Goal: Task Accomplishment & Management: Manage account settings

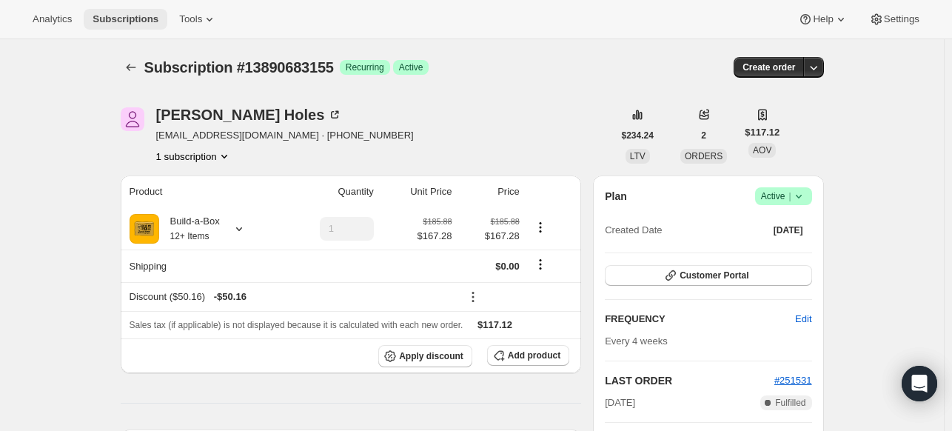
click at [133, 24] on span "Subscriptions" at bounding box center [126, 19] width 66 height 12
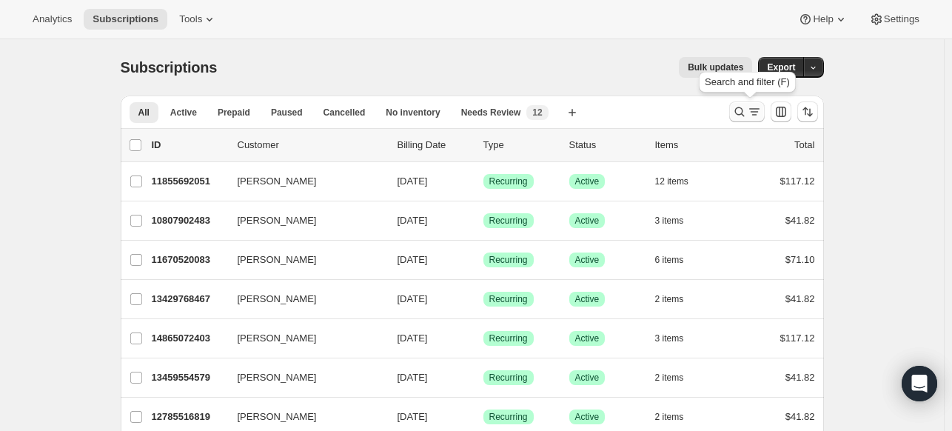
click at [743, 106] on icon "Search and filter results" at bounding box center [739, 111] width 15 height 15
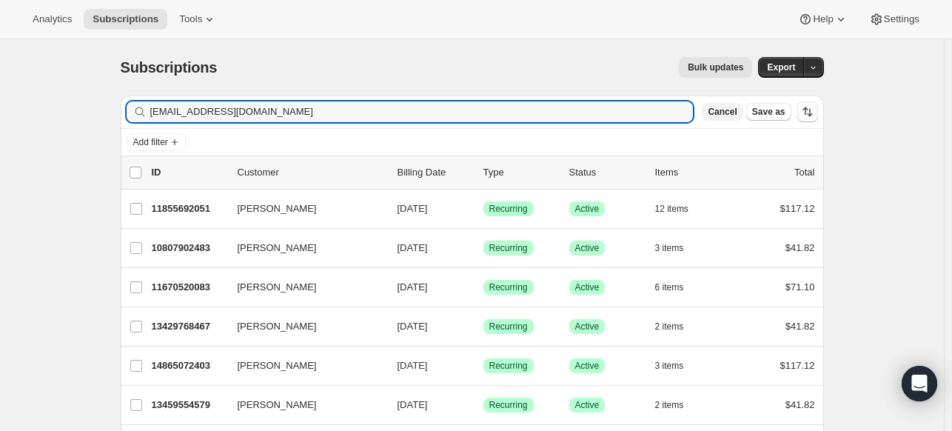
type input "brownw01@yahoo.com"
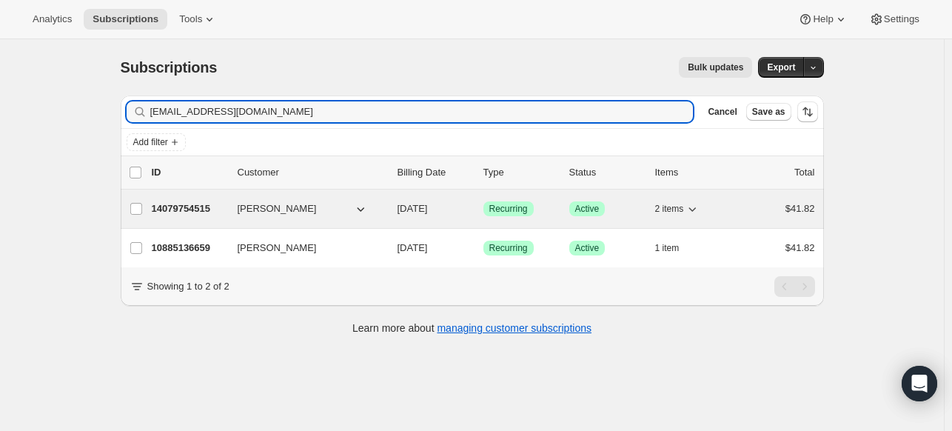
click at [172, 211] on p "14079754515" at bounding box center [189, 208] width 74 height 15
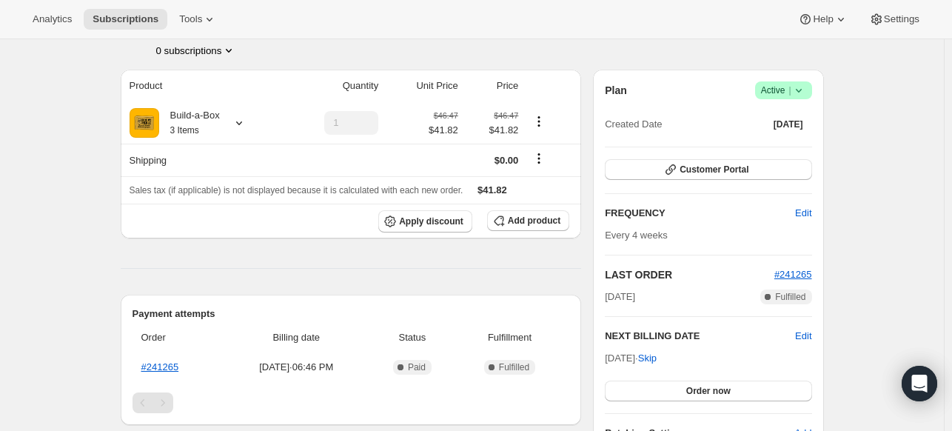
scroll to position [148, 0]
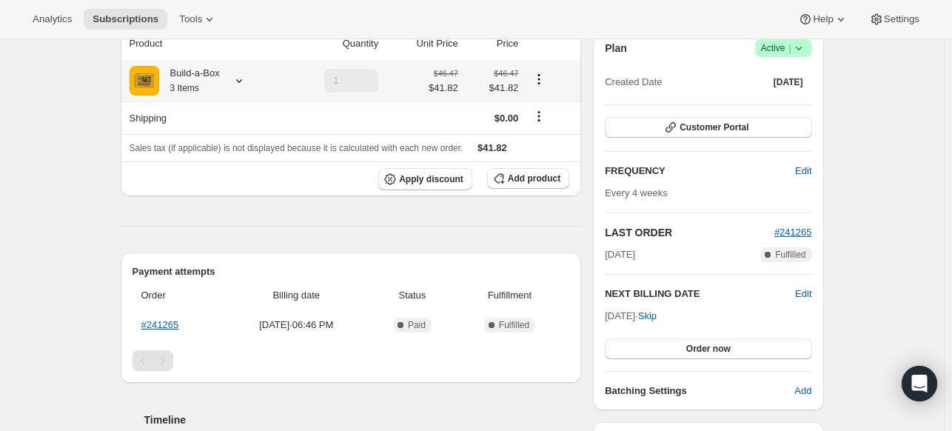
click at [245, 82] on icon at bounding box center [239, 80] width 15 height 15
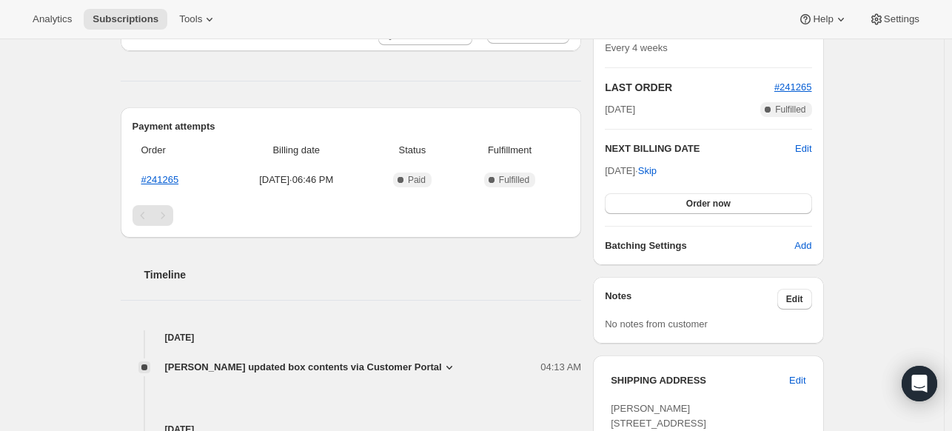
scroll to position [296, 0]
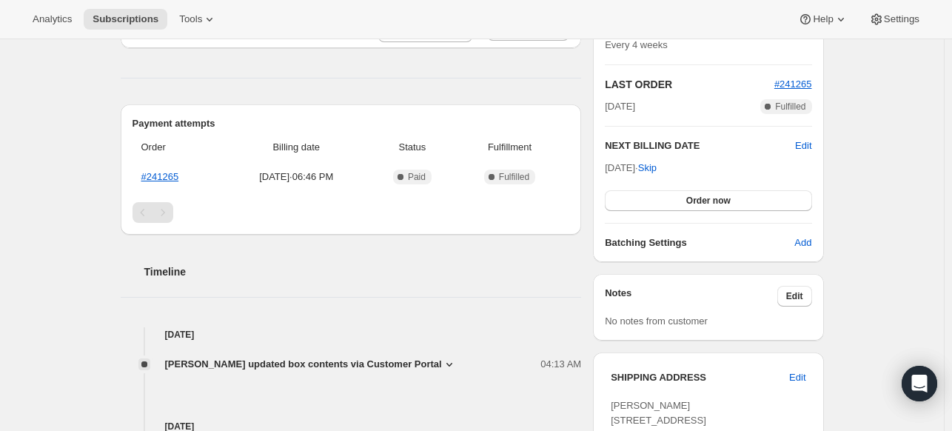
click at [370, 247] on div "Timeline" at bounding box center [351, 257] width 461 height 44
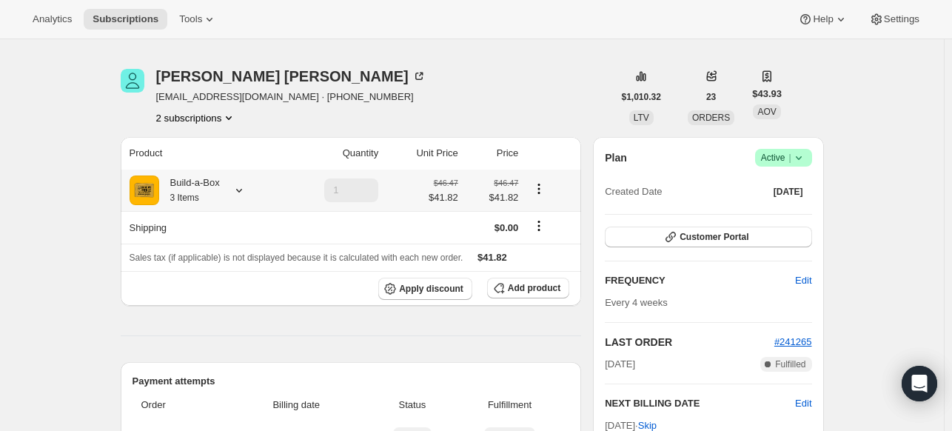
scroll to position [0, 0]
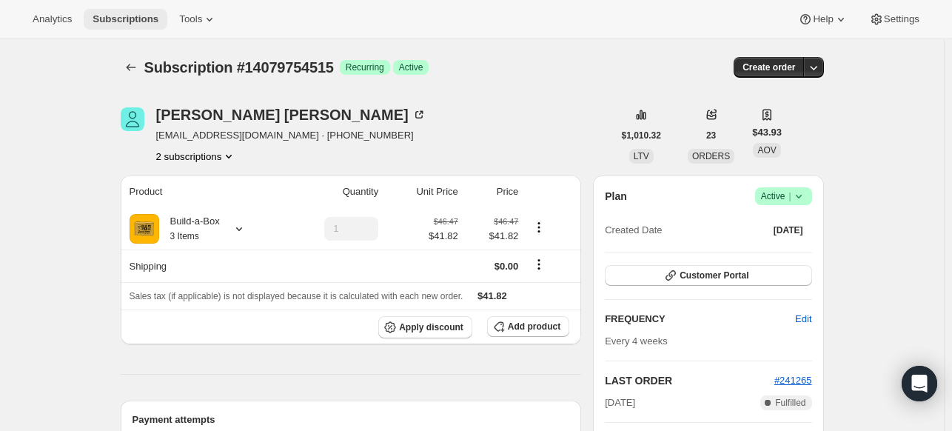
click at [124, 27] on button "Subscriptions" at bounding box center [126, 19] width 84 height 21
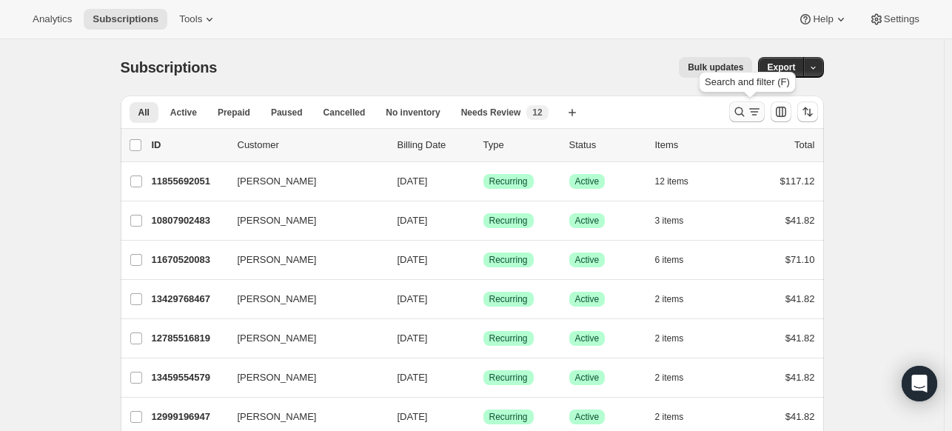
click at [737, 118] on icon "Search and filter results" at bounding box center [739, 111] width 15 height 15
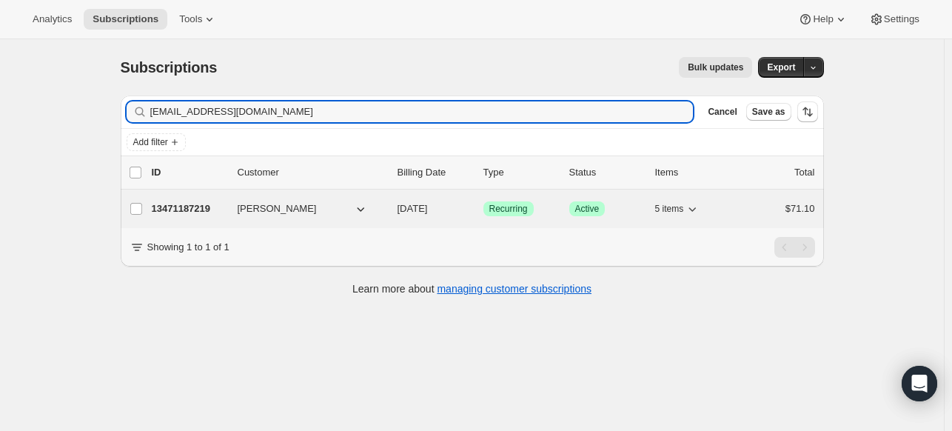
type input "dearidaho@gmail.com"
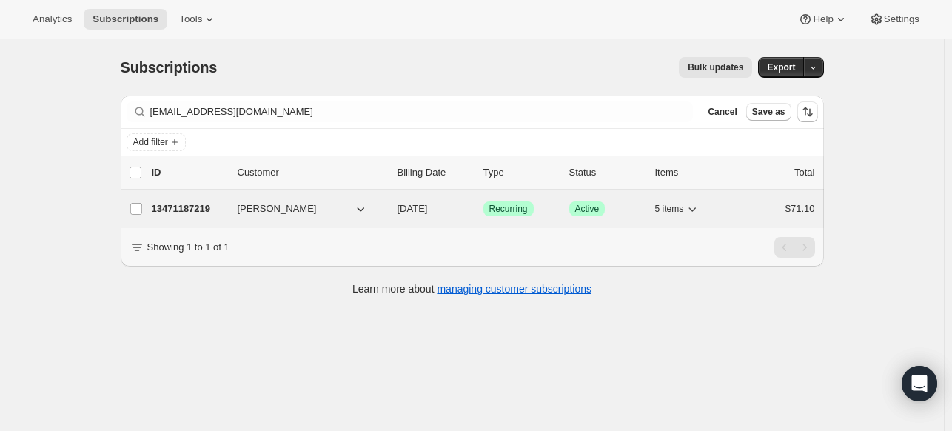
click at [199, 200] on div "13471187219 Dennis A Hayes Jr 10/01/2025 Success Recurring Success Active 5 ite…" at bounding box center [483, 208] width 663 height 21
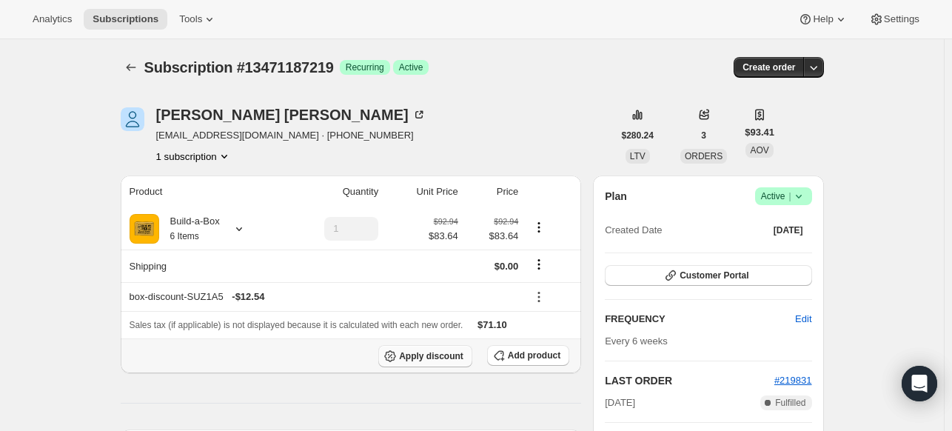
click at [438, 357] on span "Apply discount" at bounding box center [431, 356] width 64 height 12
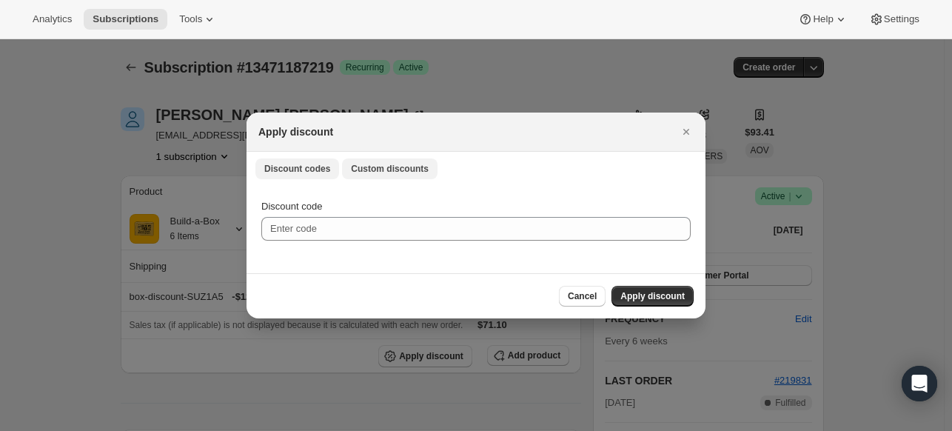
click at [387, 167] on span "Custom discounts" at bounding box center [390, 169] width 78 height 12
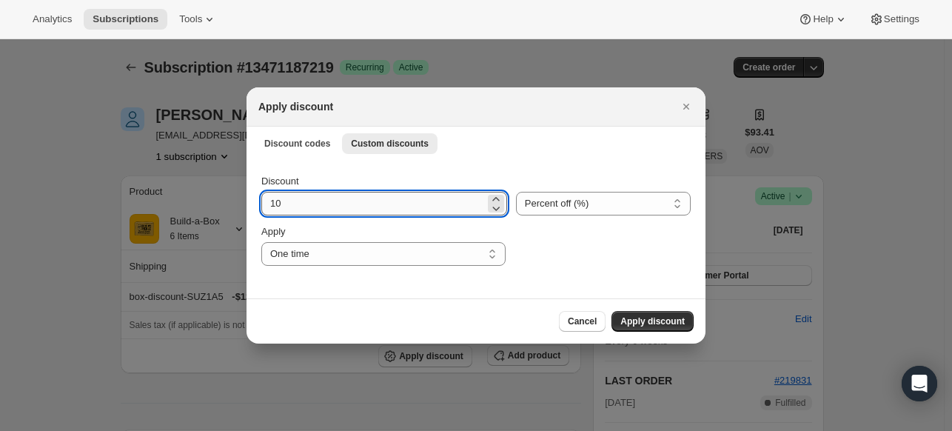
click at [358, 205] on input "10" at bounding box center [373, 204] width 224 height 24
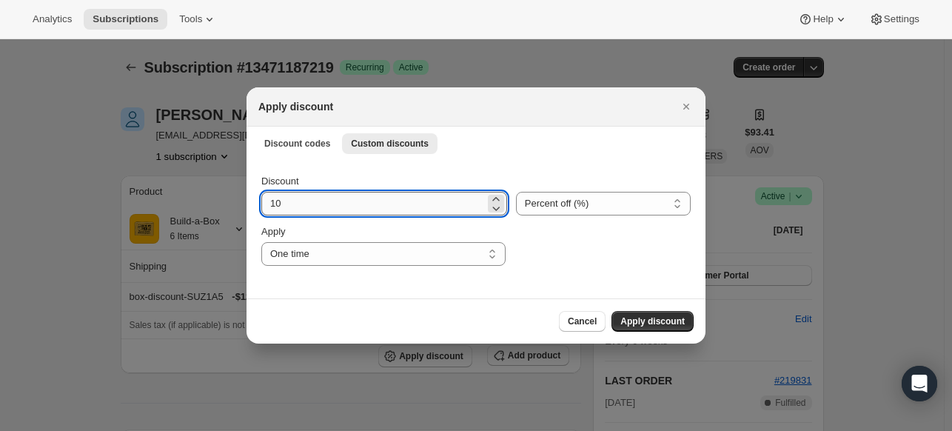
click at [358, 205] on input "10" at bounding box center [373, 204] width 224 height 24
type input "159"
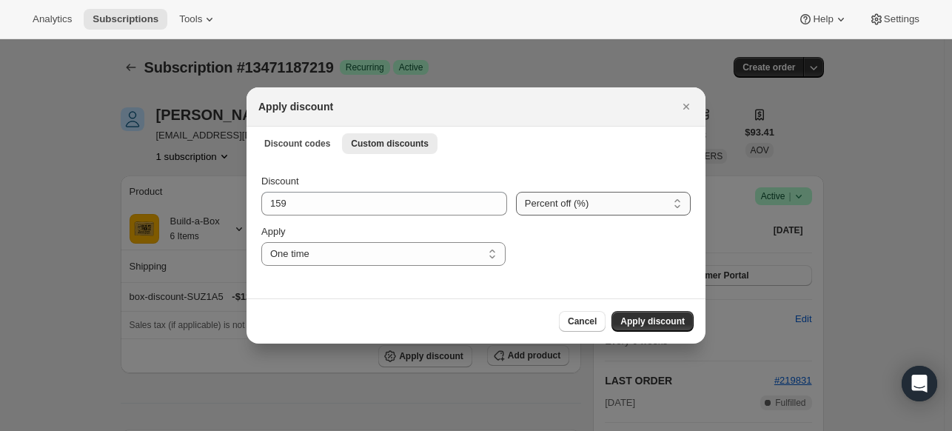
click at [583, 198] on select "Percent off (%) Amount off ($)" at bounding box center [603, 204] width 175 height 24
select select "fixed"
click at [518, 192] on select "Percent off (%) Amount off ($)" at bounding box center [603, 204] width 175 height 24
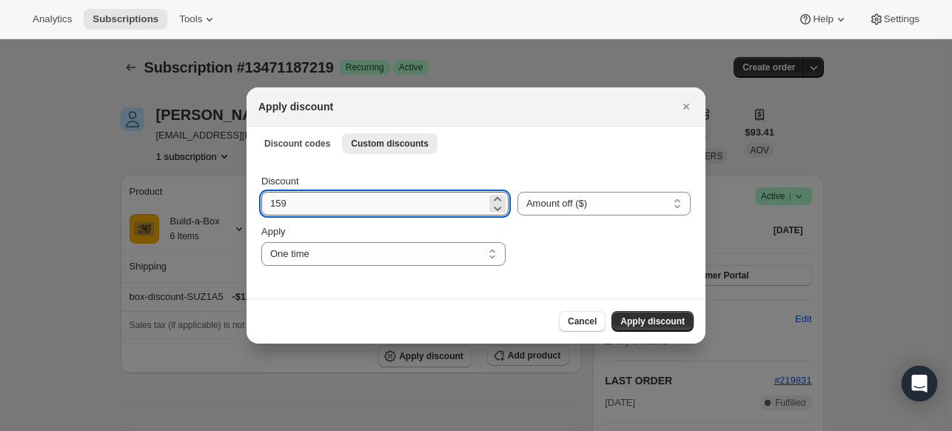
click at [435, 205] on input "159" at bounding box center [373, 204] width 225 height 24
type input "15.49"
click at [646, 319] on span "Apply discount" at bounding box center [652, 321] width 64 height 12
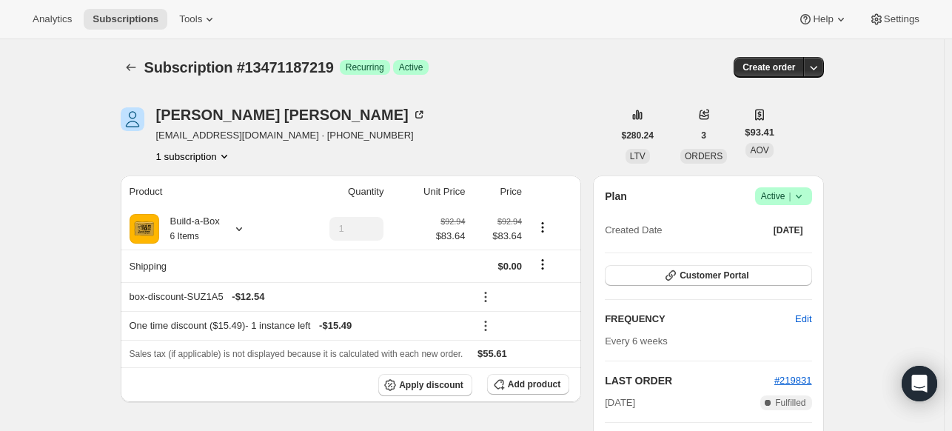
click at [291, 64] on span "Subscription #13471187219" at bounding box center [239, 67] width 190 height 16
copy span "Subscription #13471187219"
click at [130, 26] on button "Subscriptions" at bounding box center [126, 19] width 84 height 21
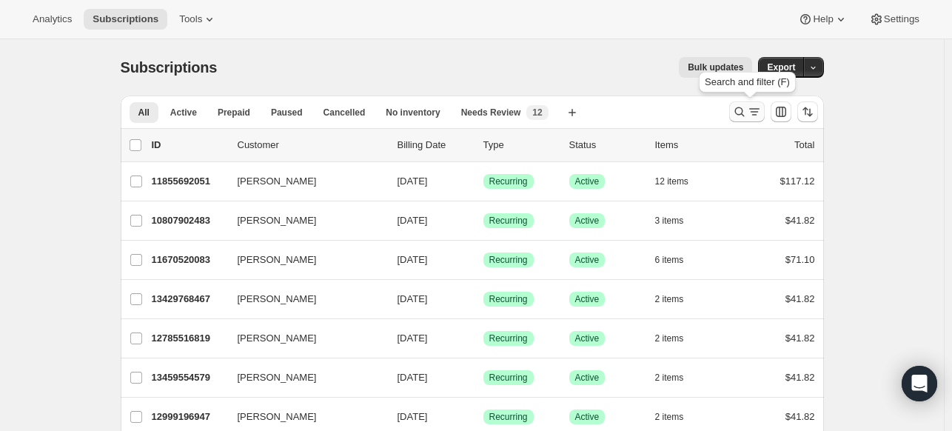
click at [741, 115] on icon "Search and filter results" at bounding box center [739, 112] width 10 height 10
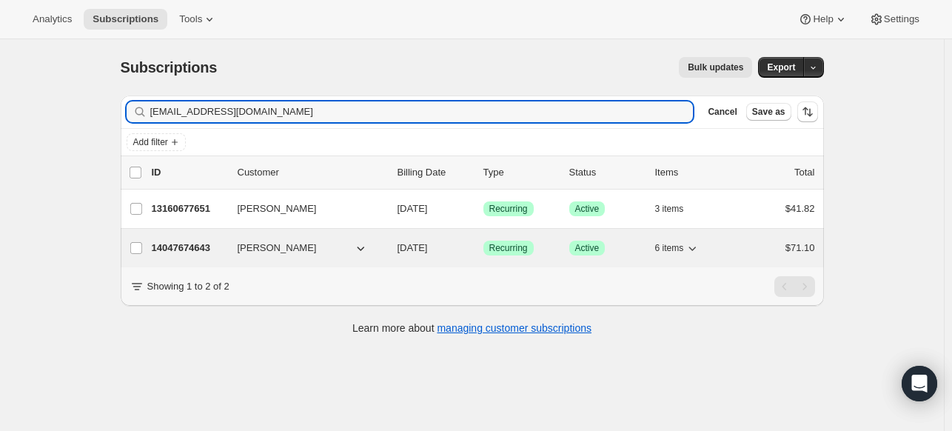
type input "bari_lee@yahoo.com"
click at [172, 249] on p "14047674643" at bounding box center [189, 248] width 74 height 15
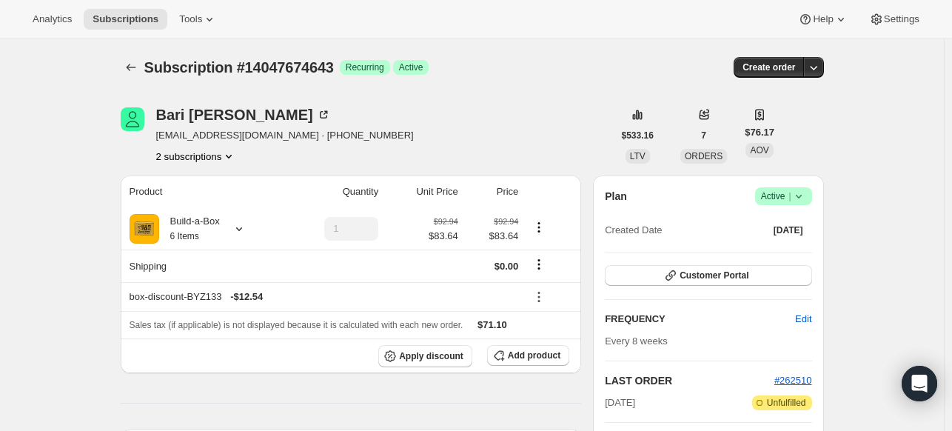
click at [806, 201] on icon at bounding box center [798, 196] width 15 height 15
click at [793, 242] on button "Cancel subscription" at bounding box center [781, 250] width 93 height 24
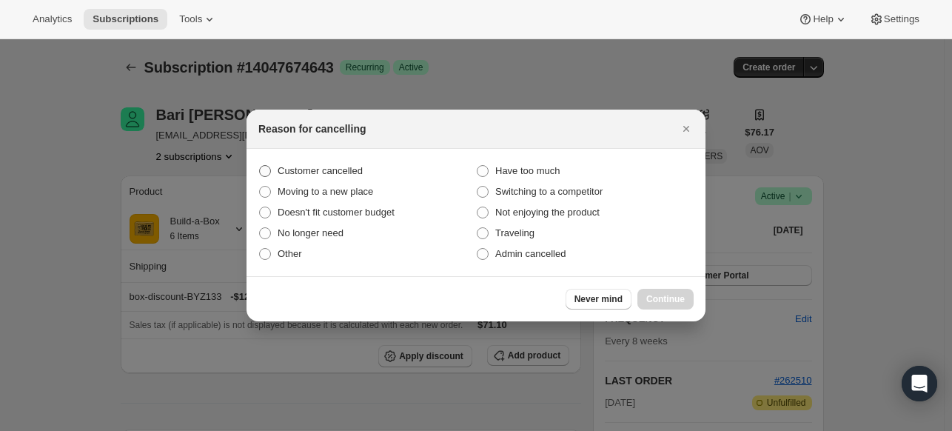
click at [293, 165] on span "Customer cancelled" at bounding box center [320, 170] width 85 height 11
click at [260, 165] on input "Customer cancelled" at bounding box center [259, 165] width 1 height 1
radio input "true"
click at [643, 291] on button "Continue" at bounding box center [665, 299] width 56 height 21
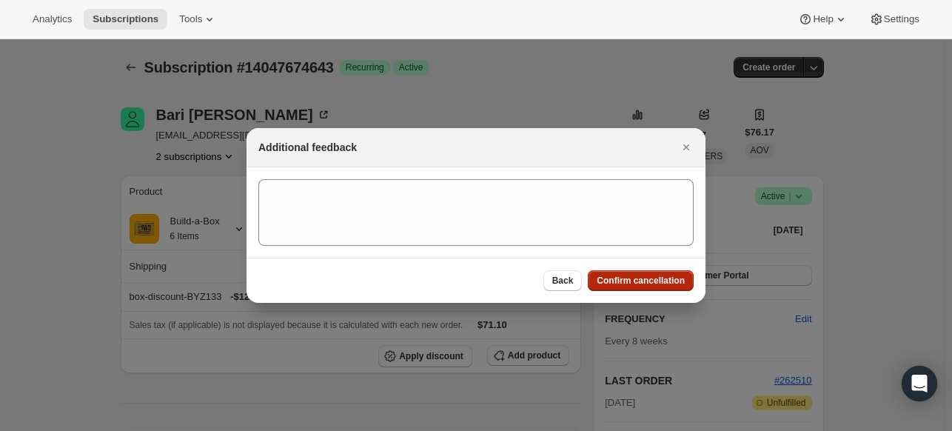
click at [637, 279] on span "Confirm cancellation" at bounding box center [641, 281] width 88 height 12
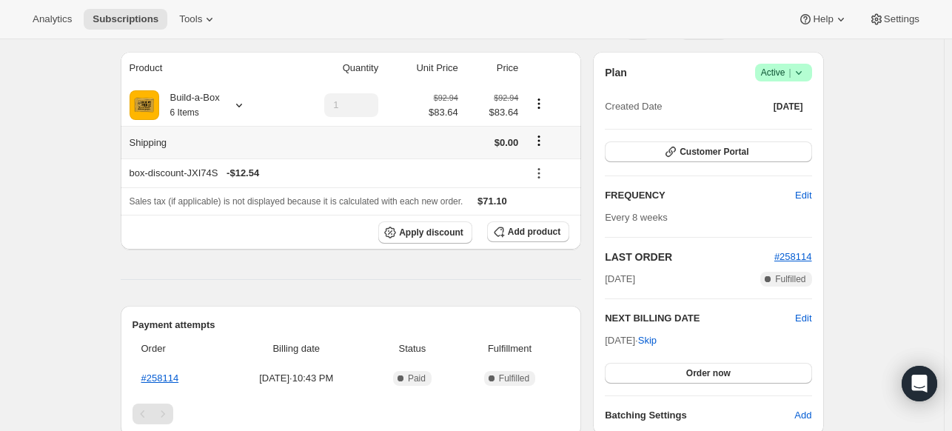
scroll to position [74, 0]
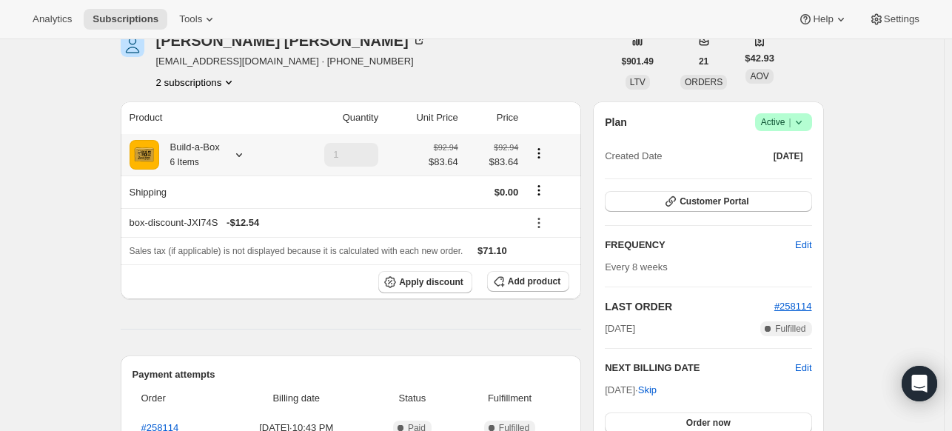
click at [242, 153] on icon at bounding box center [239, 155] width 6 height 4
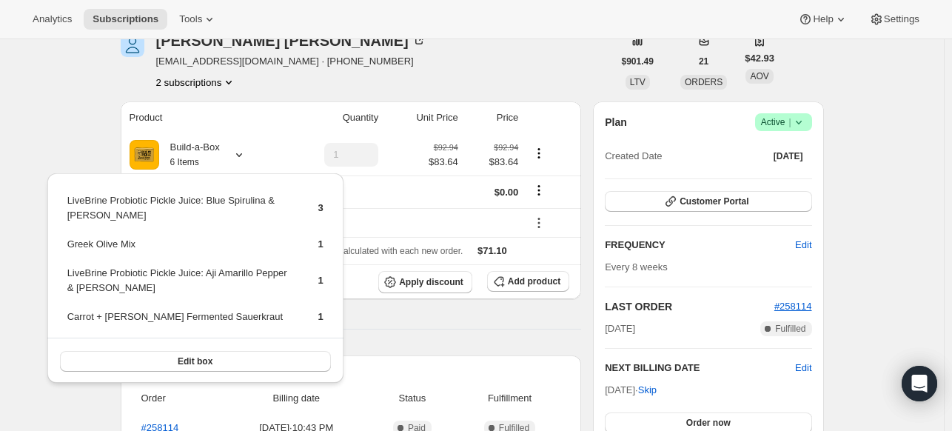
click at [374, 40] on div "Deborah MEADE debo100@bellsouth.net · +19045012630 2 subscriptions" at bounding box center [367, 61] width 492 height 56
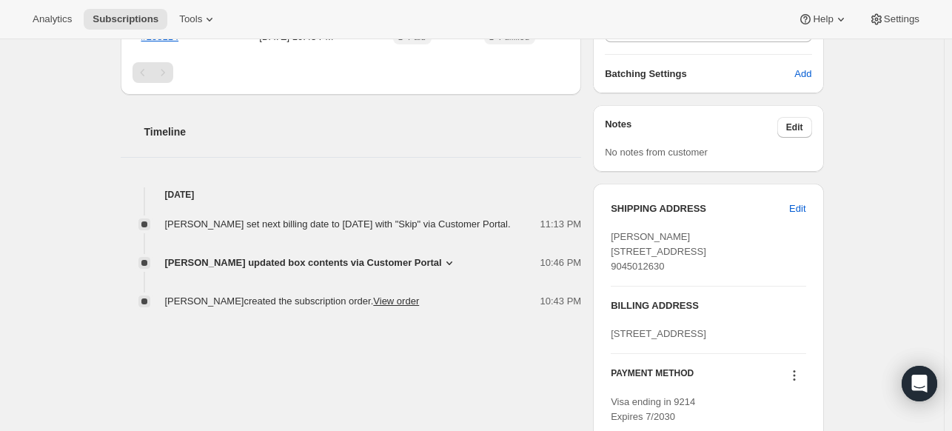
scroll to position [518, 0]
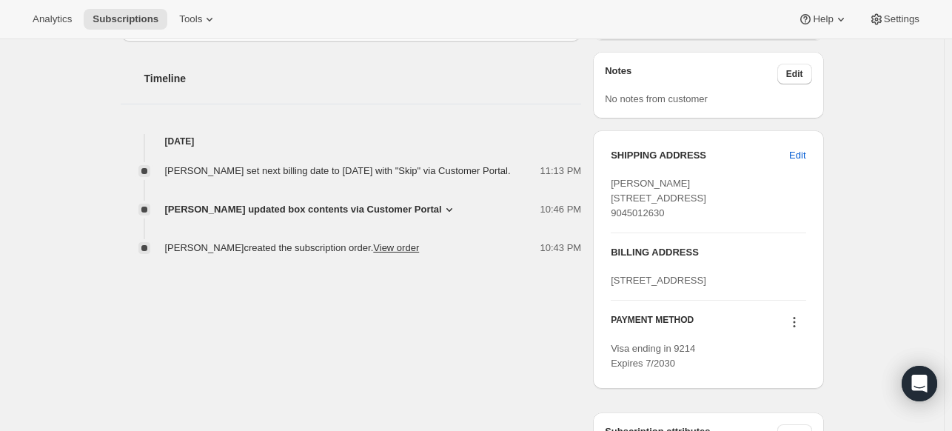
click at [454, 217] on icon at bounding box center [449, 209] width 15 height 15
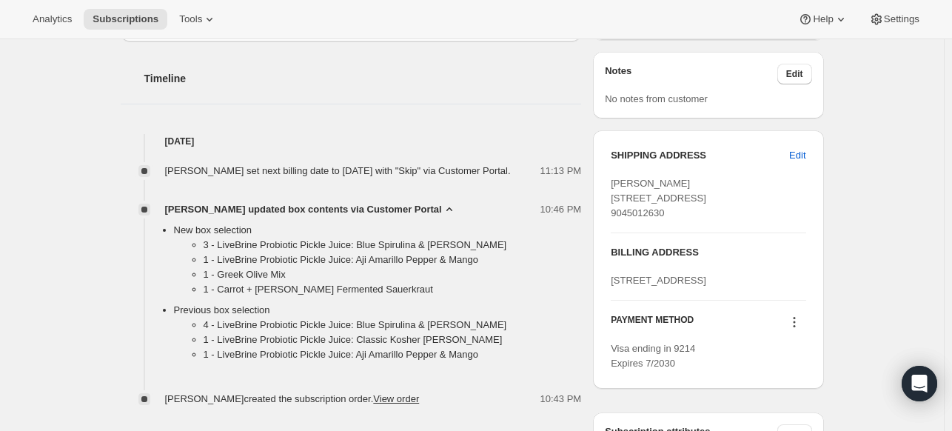
click at [454, 217] on icon at bounding box center [449, 209] width 15 height 15
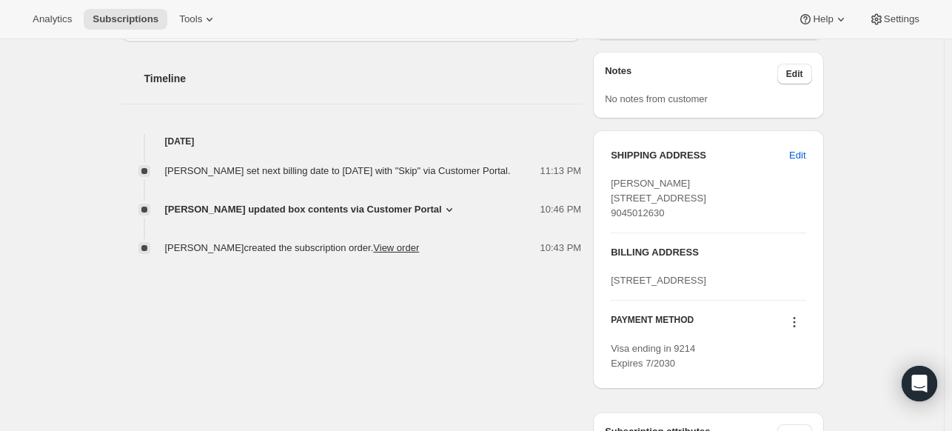
click at [454, 217] on icon at bounding box center [449, 209] width 15 height 15
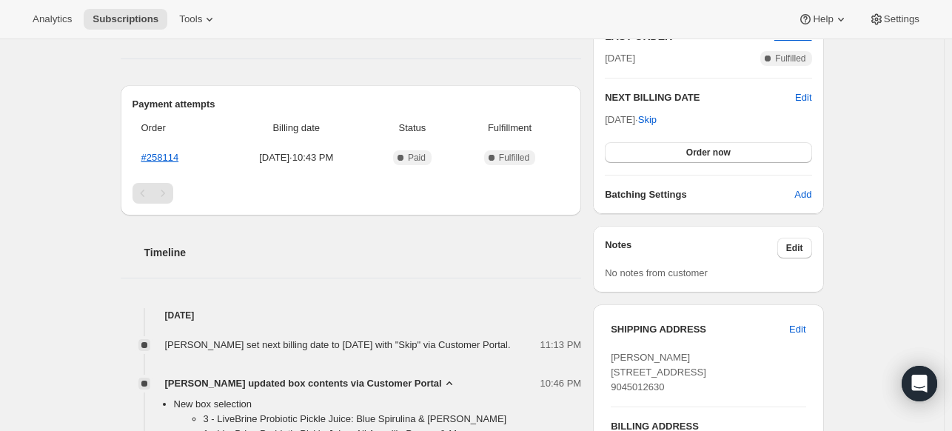
scroll to position [222, 0]
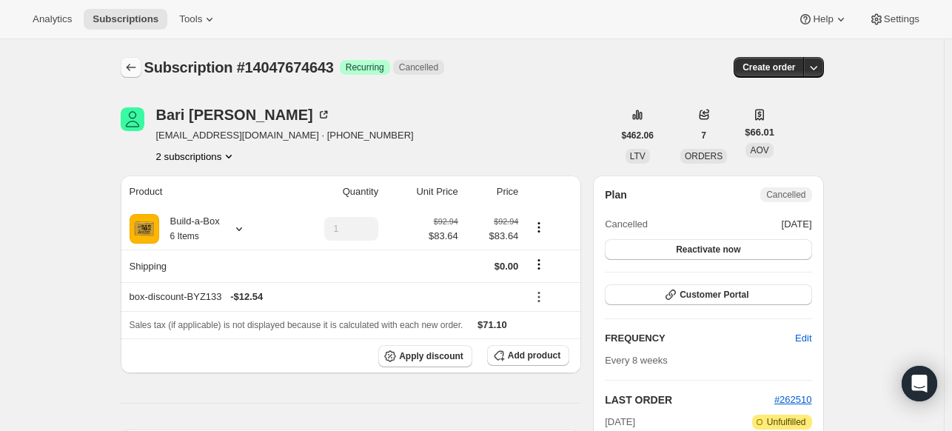
click at [133, 65] on icon "Subscriptions" at bounding box center [131, 67] width 15 height 15
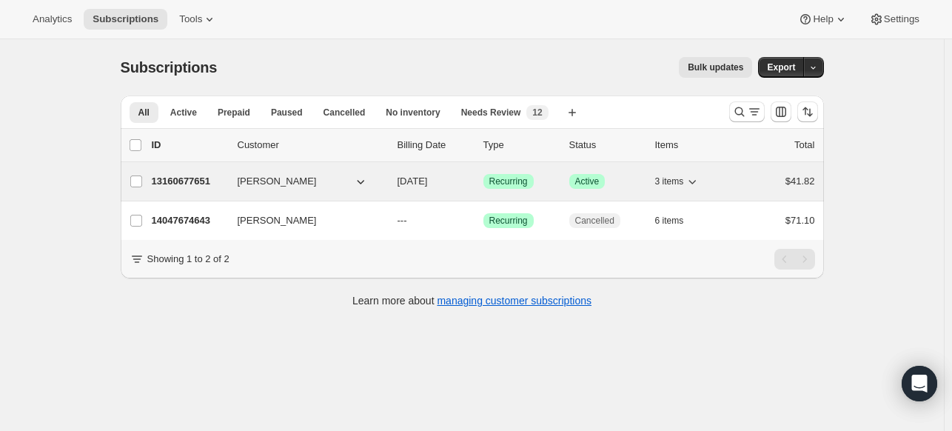
click at [199, 174] on p "13160677651" at bounding box center [189, 181] width 74 height 15
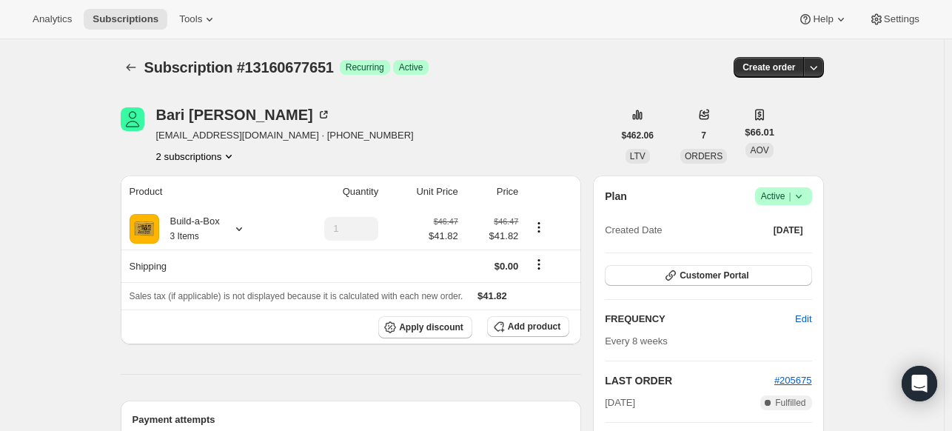
click at [804, 201] on icon at bounding box center [798, 196] width 15 height 15
click at [769, 253] on span "Cancel subscription" at bounding box center [782, 249] width 84 height 11
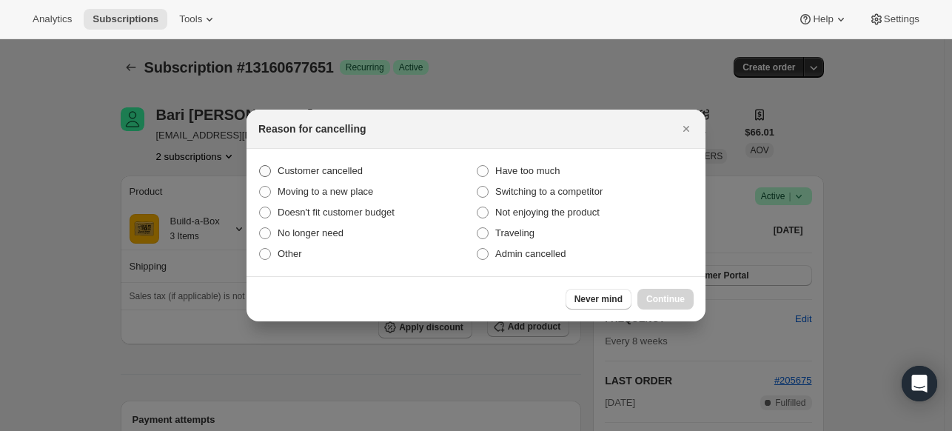
click at [332, 167] on span "Customer cancelled" at bounding box center [320, 170] width 85 height 11
click at [260, 166] on input "Customer cancelled" at bounding box center [259, 165] width 1 height 1
radio input "true"
click at [653, 298] on span "Continue" at bounding box center [665, 299] width 38 height 12
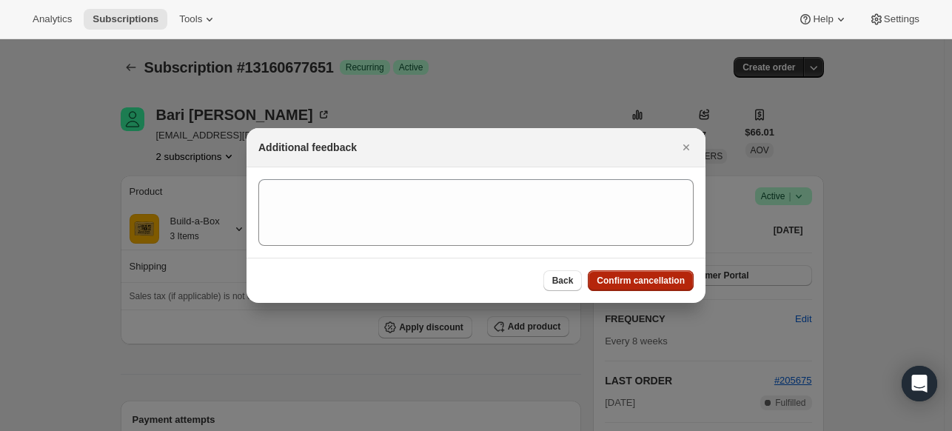
click at [638, 278] on span "Confirm cancellation" at bounding box center [641, 281] width 88 height 12
